Goal: Find specific page/section: Find specific page/section

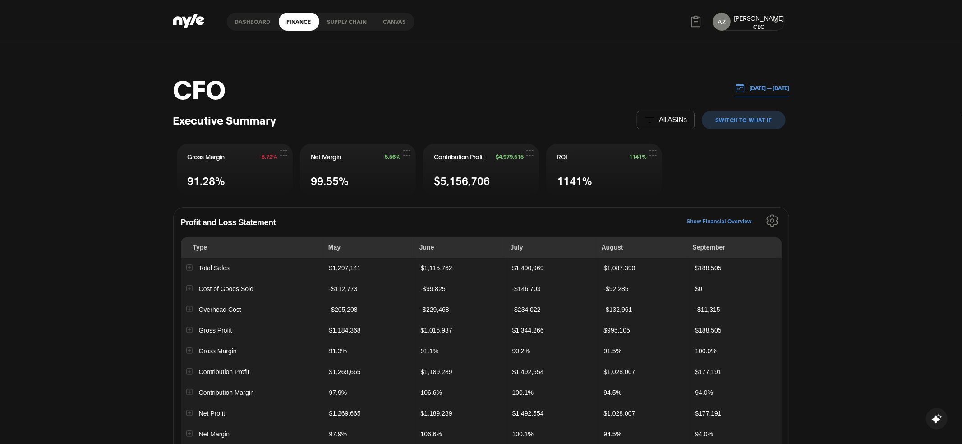
click at [391, 19] on link "Canvas" at bounding box center [394, 22] width 39 height 18
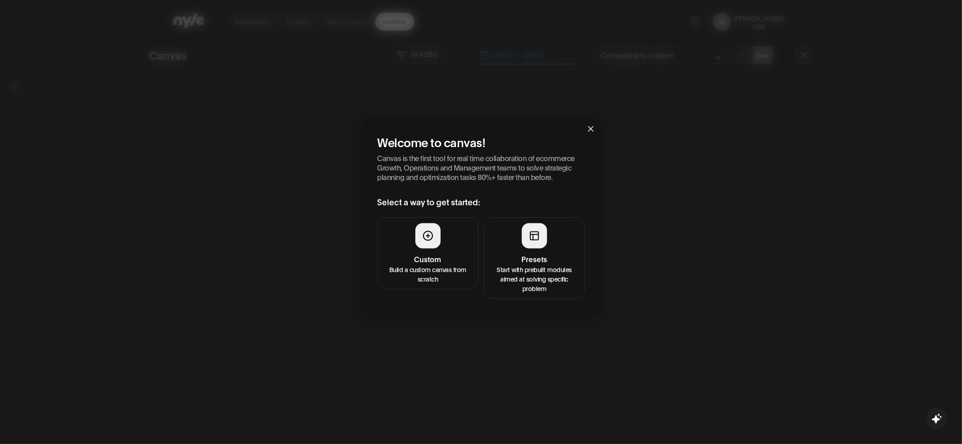
click at [545, 244] on div at bounding box center [534, 235] width 25 height 25
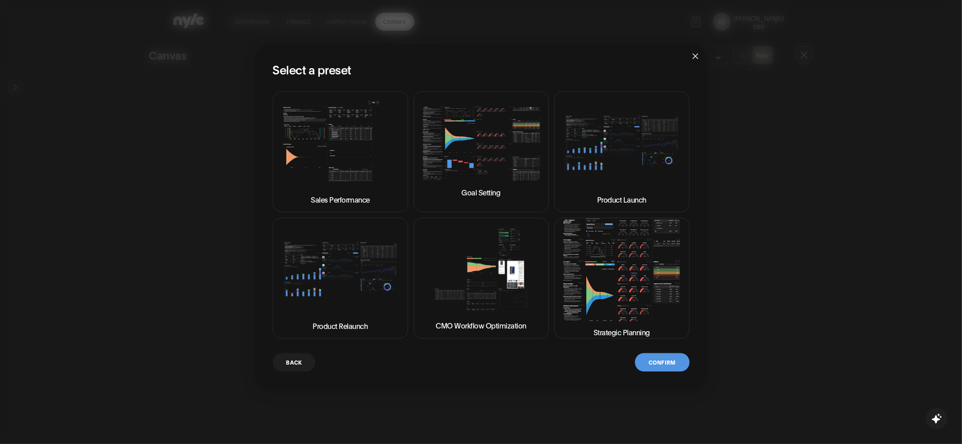
click at [620, 288] on img at bounding box center [622, 270] width 120 height 102
click at [671, 365] on button "Confirm" at bounding box center [662, 362] width 54 height 18
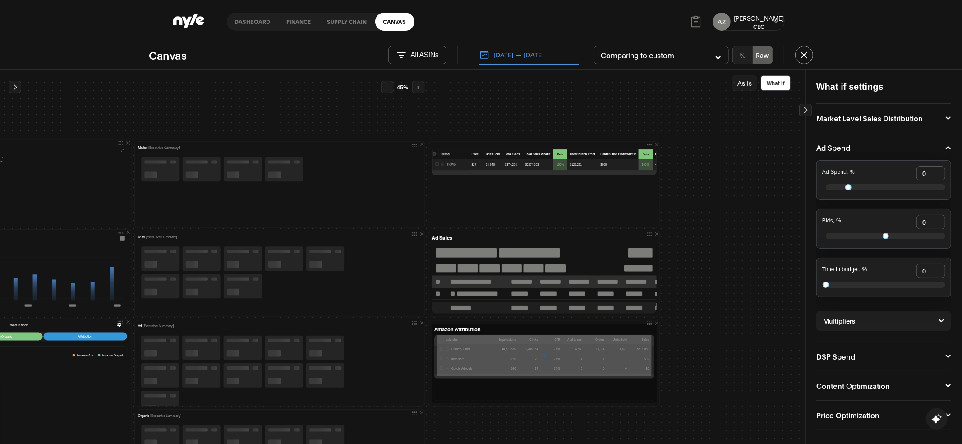
scroll to position [68, 318]
